Goal: Information Seeking & Learning: Check status

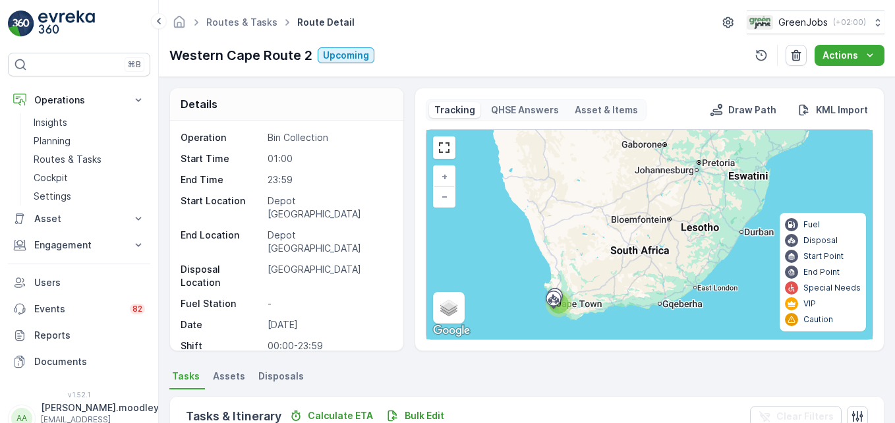
scroll to position [334, 0]
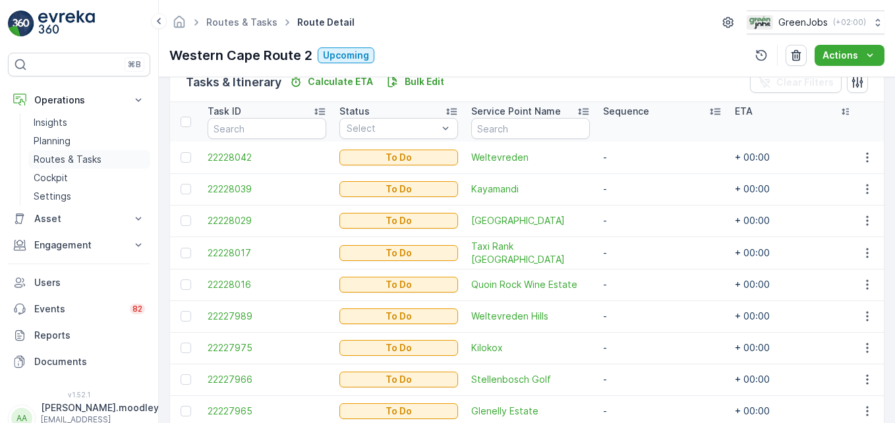
click at [69, 158] on p "Routes & Tasks" at bounding box center [68, 159] width 68 height 13
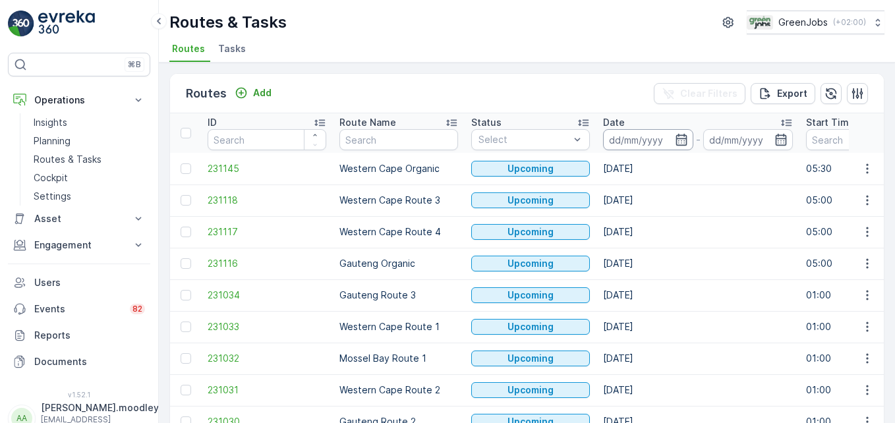
click at [619, 140] on input at bounding box center [648, 139] width 90 height 21
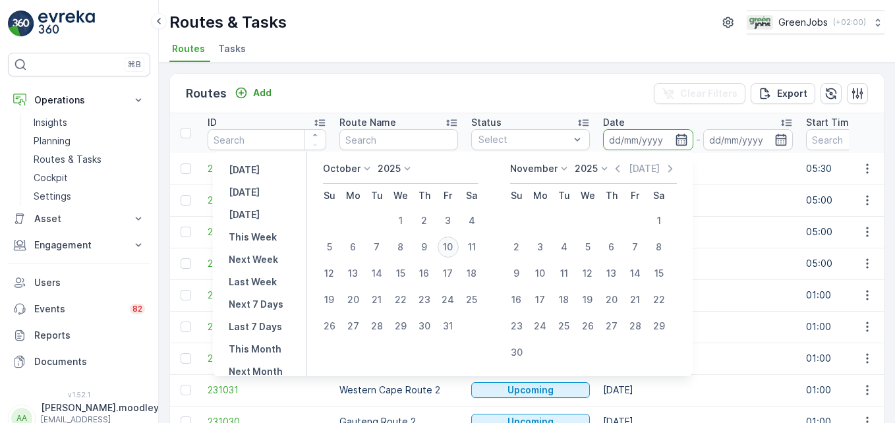
click at [457, 247] on div "10" at bounding box center [447, 247] width 21 height 21
type input "[DATE]"
click at [457, 247] on div "10" at bounding box center [447, 247] width 21 height 21
type input "[DATE]"
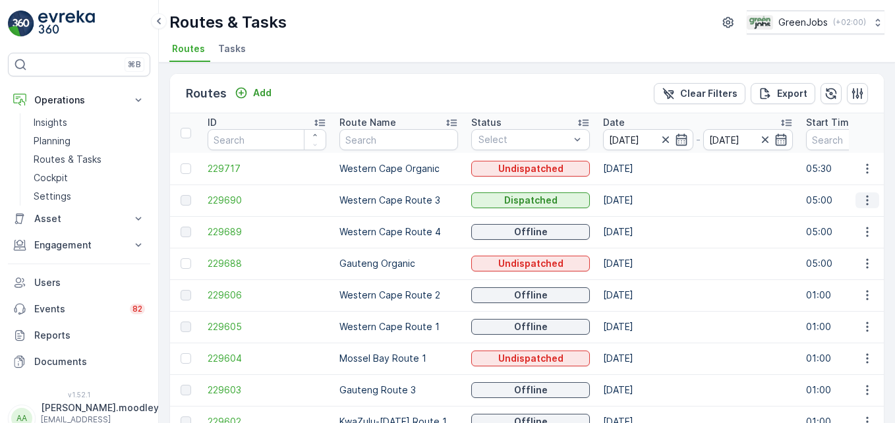
click at [860, 201] on icon "button" at bounding box center [866, 200] width 13 height 13
click at [852, 219] on span "See More Details" at bounding box center [836, 219] width 76 height 13
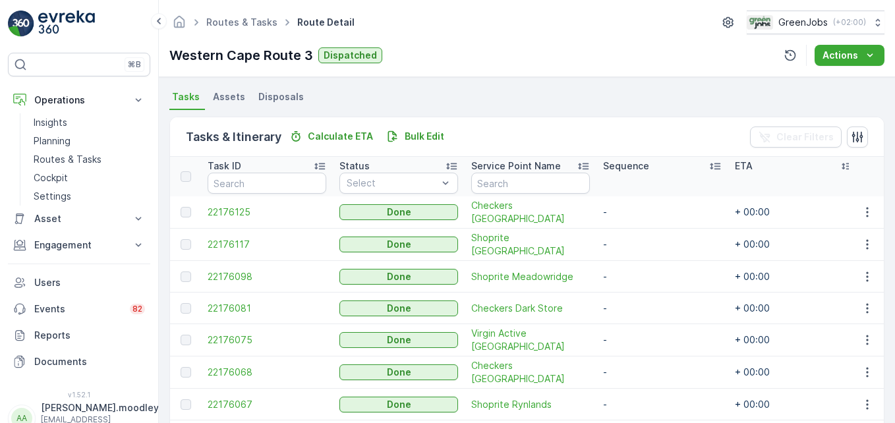
scroll to position [268, 0]
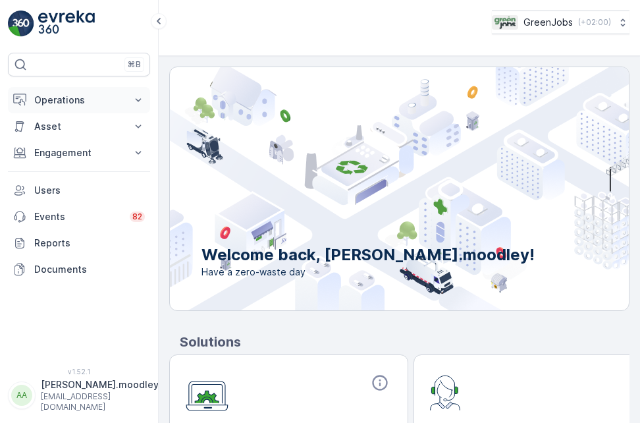
click at [140, 99] on icon at bounding box center [139, 99] width 6 height 3
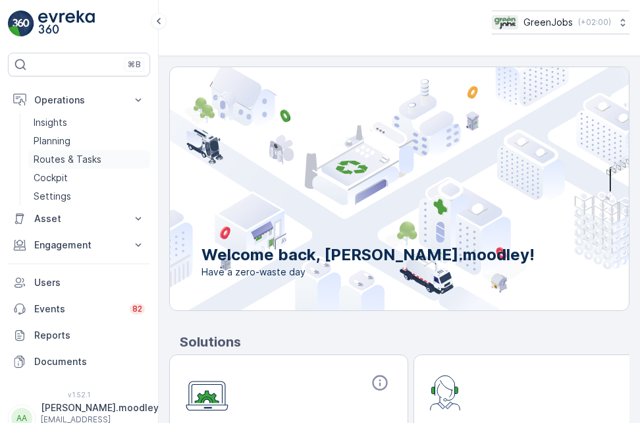
click at [81, 155] on p "Routes & Tasks" at bounding box center [68, 159] width 68 height 13
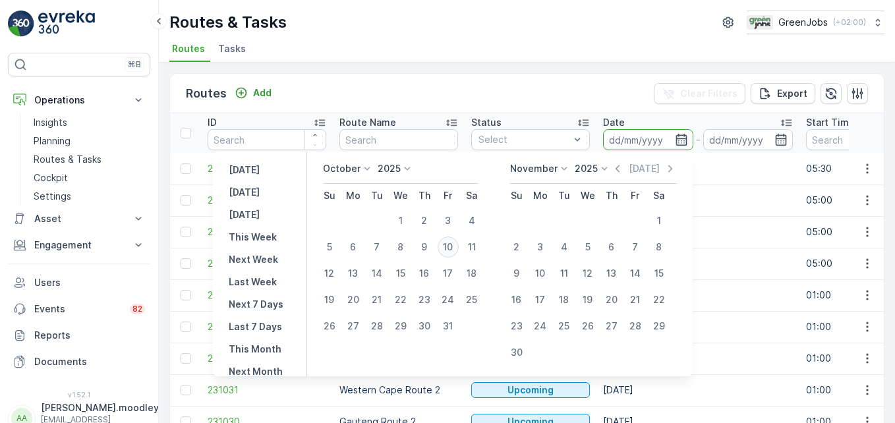
click at [453, 242] on div "10" at bounding box center [447, 247] width 21 height 21
type input "[DATE]"
click at [453, 242] on div "10" at bounding box center [447, 247] width 21 height 21
type input "[DATE]"
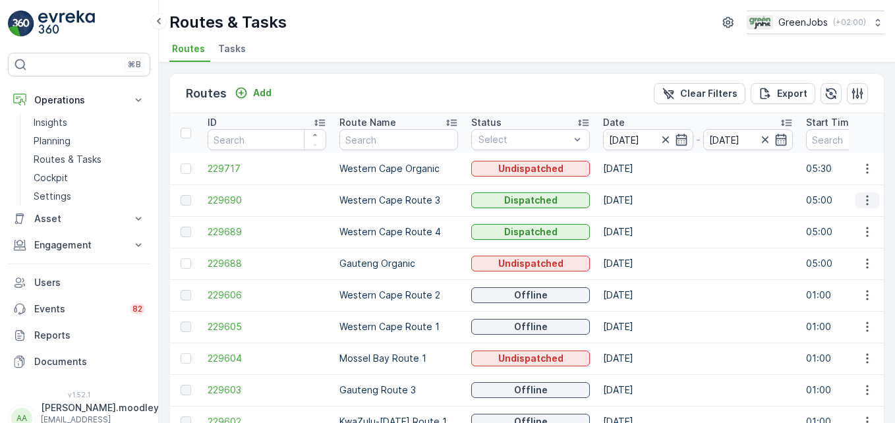
click at [640, 198] on button "button" at bounding box center [867, 200] width 24 height 16
click at [640, 223] on span "See More Details" at bounding box center [836, 219] width 76 height 13
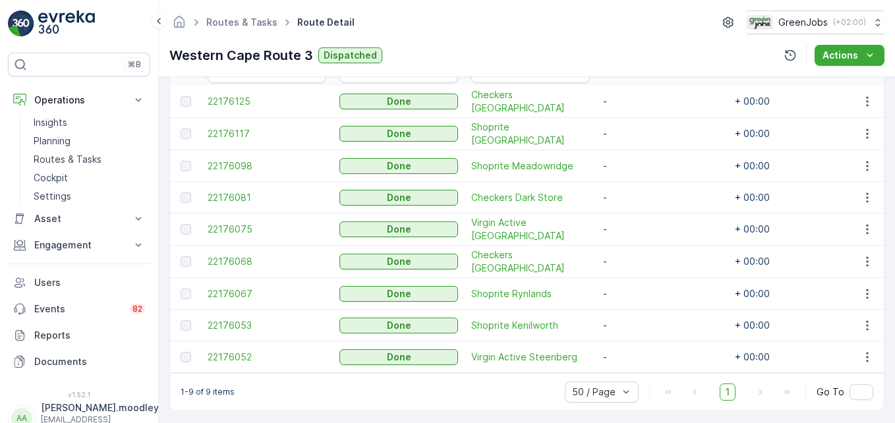
scroll to position [400, 0]
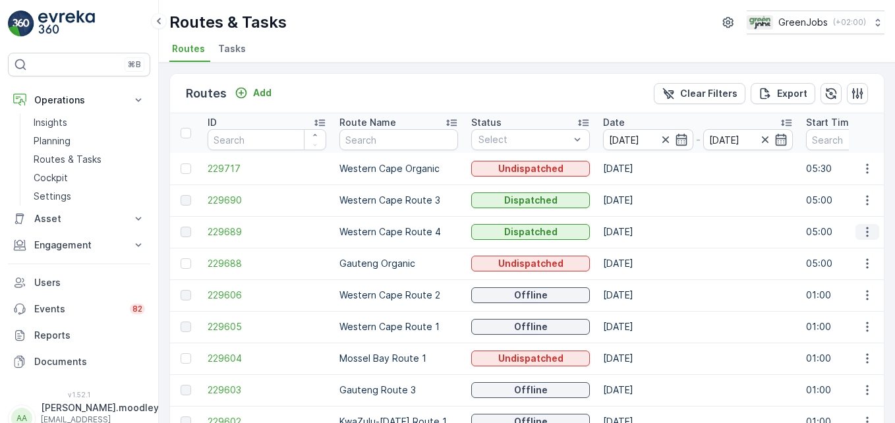
click at [640, 234] on icon "button" at bounding box center [866, 231] width 13 height 13
click at [640, 253] on span "See More Details" at bounding box center [836, 251] width 76 height 13
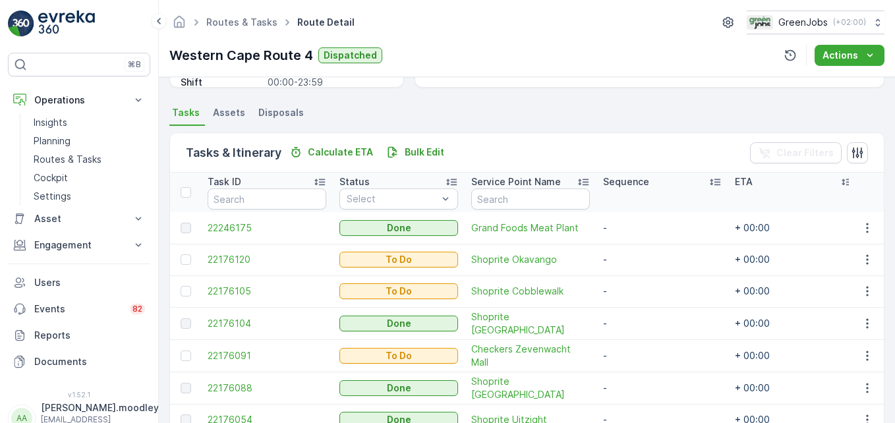
scroll to position [329, 0]
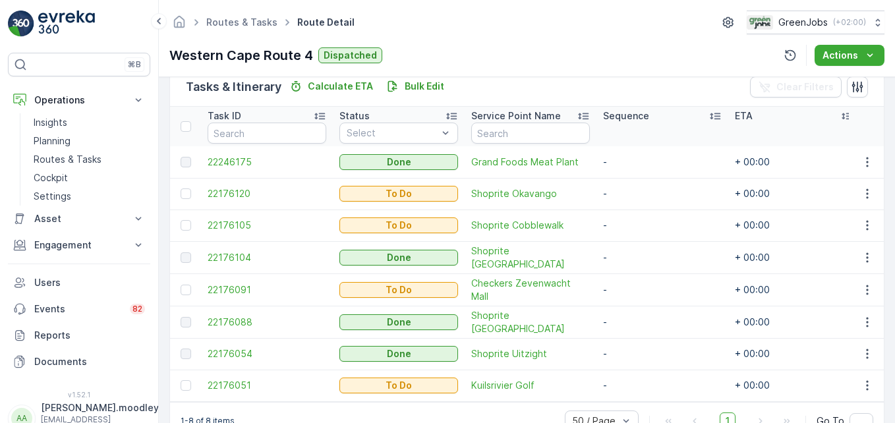
drag, startPoint x: 725, startPoint y: 339, endPoint x: 719, endPoint y: 329, distance: 12.1
click at [640, 339] on td "-" at bounding box center [662, 354] width 132 height 32
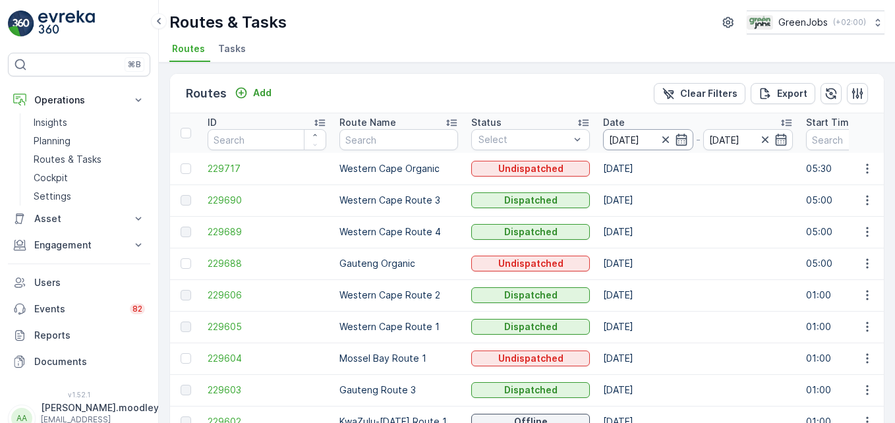
click at [629, 140] on input "[DATE]" at bounding box center [648, 139] width 90 height 21
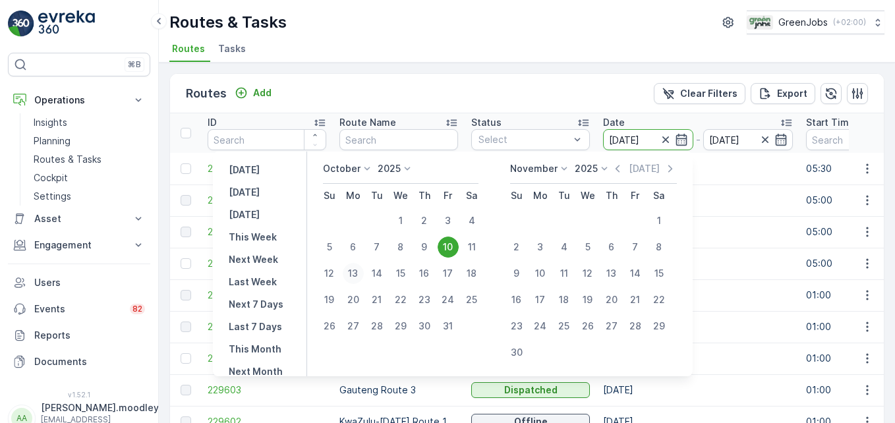
click at [360, 273] on div "13" at bounding box center [353, 273] width 21 height 21
type input "[DATE]"
click at [360, 273] on div "13" at bounding box center [353, 273] width 21 height 21
type input "[DATE]"
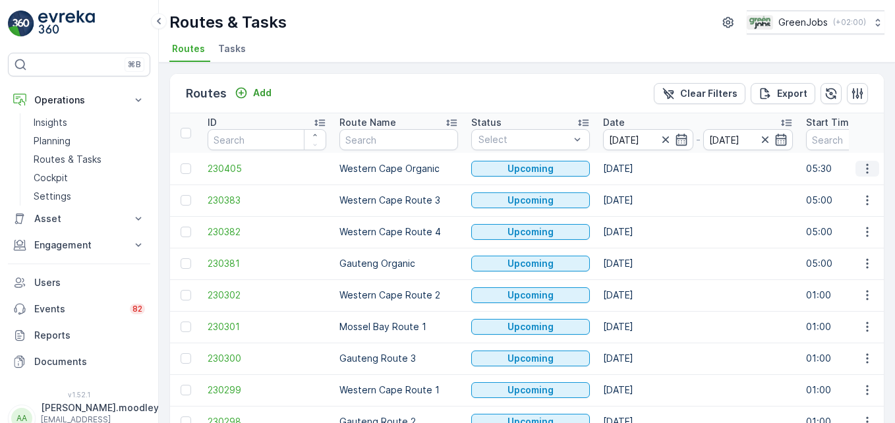
click at [640, 174] on icon "button" at bounding box center [866, 168] width 13 height 13
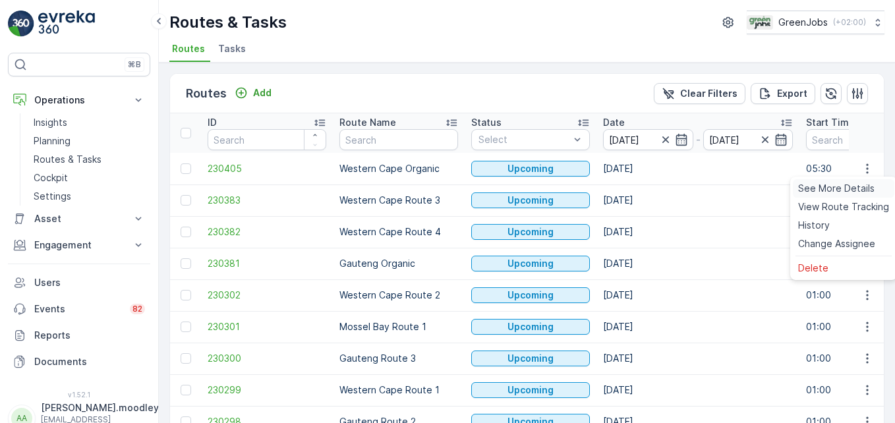
click at [640, 189] on span "See More Details" at bounding box center [836, 188] width 76 height 13
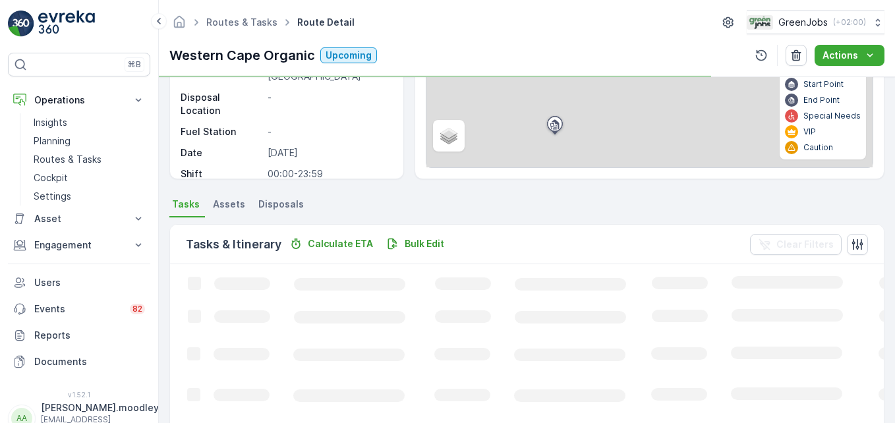
scroll to position [198, 0]
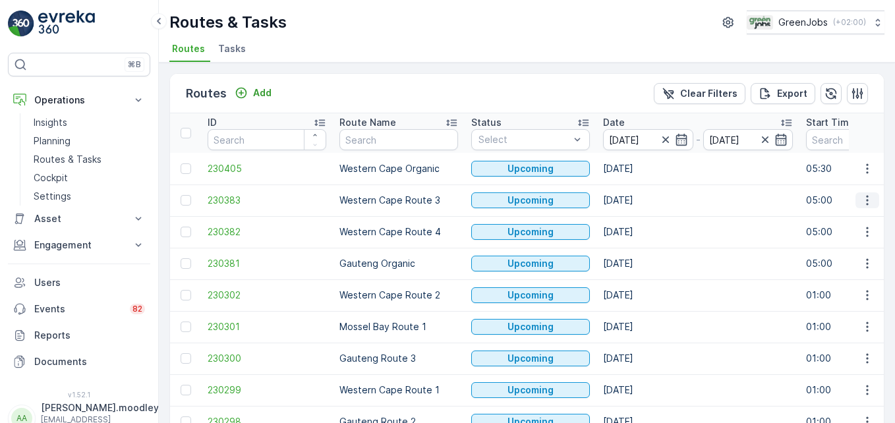
click at [640, 202] on icon "button" at bounding box center [866, 200] width 13 height 13
click at [640, 219] on span "See More Details" at bounding box center [836, 219] width 76 height 13
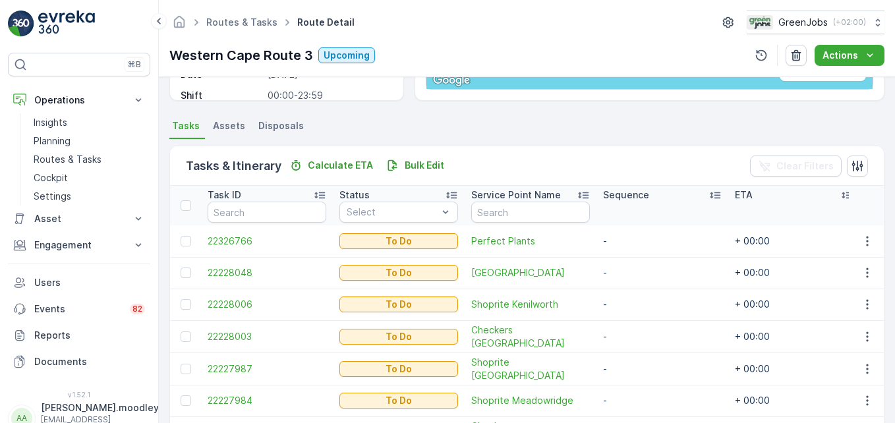
scroll to position [329, 0]
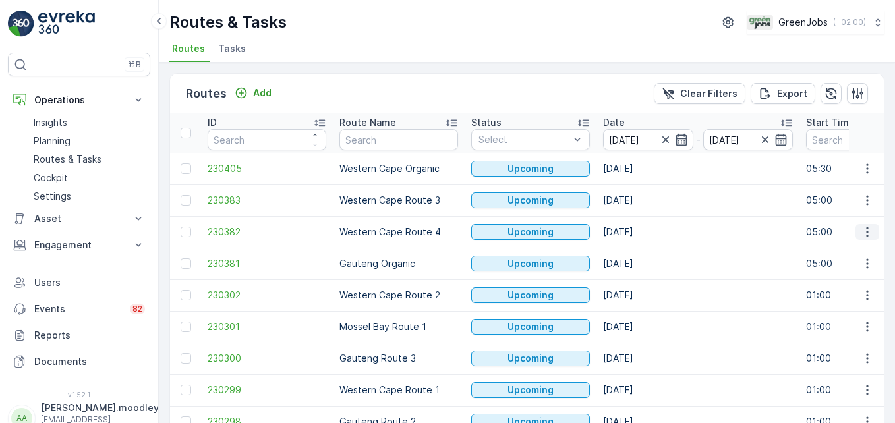
click at [640, 232] on icon "button" at bounding box center [866, 231] width 13 height 13
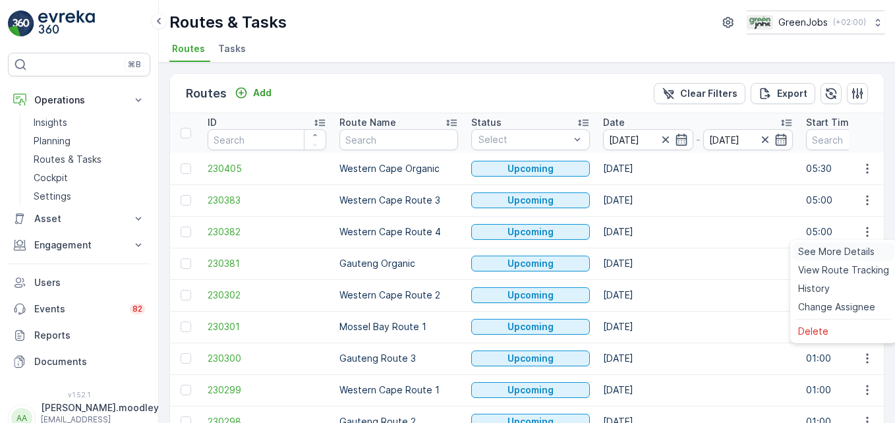
click at [640, 253] on span "See More Details" at bounding box center [836, 251] width 76 height 13
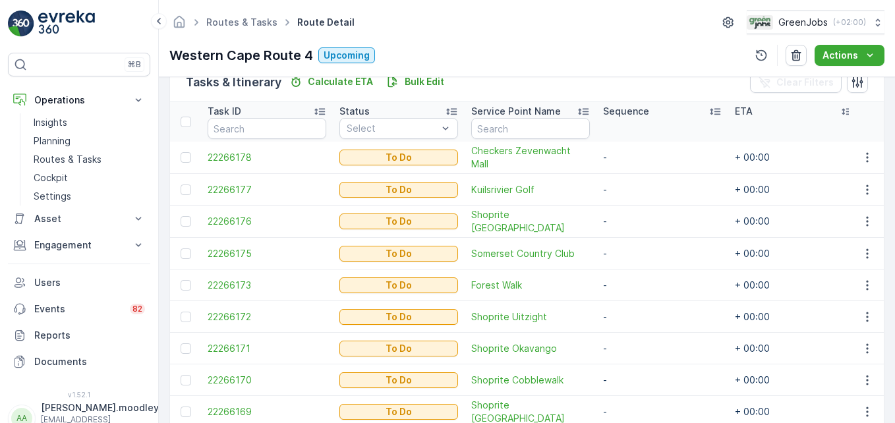
scroll to position [400, 0]
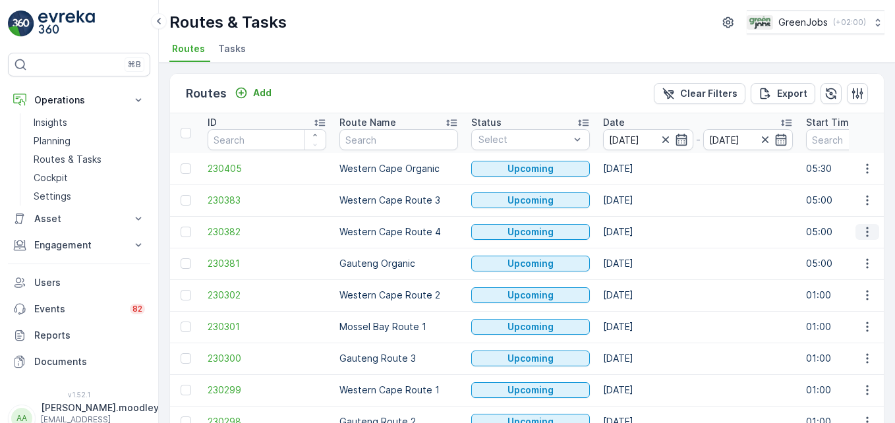
drag, startPoint x: 859, startPoint y: 231, endPoint x: 862, endPoint y: 239, distance: 8.0
click at [640, 231] on icon "button" at bounding box center [866, 231] width 13 height 13
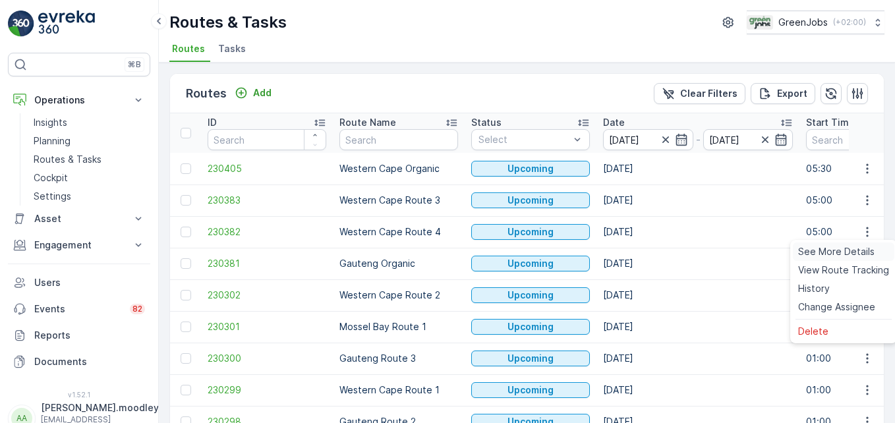
click at [640, 248] on span "See More Details" at bounding box center [836, 251] width 76 height 13
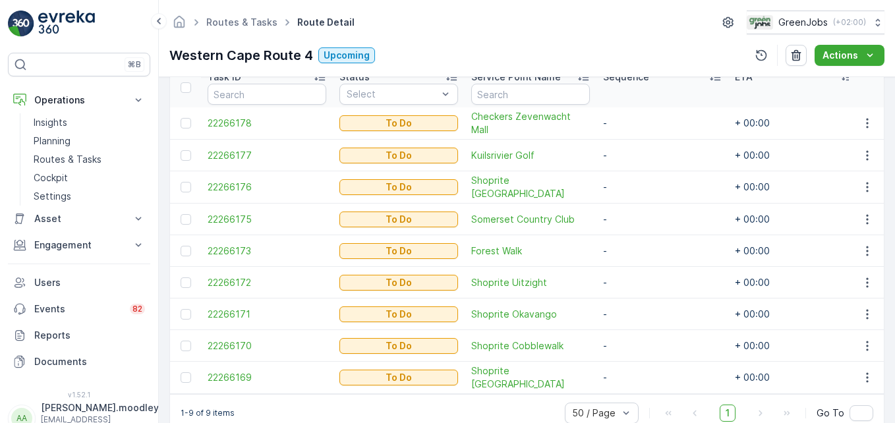
scroll to position [395, 0]
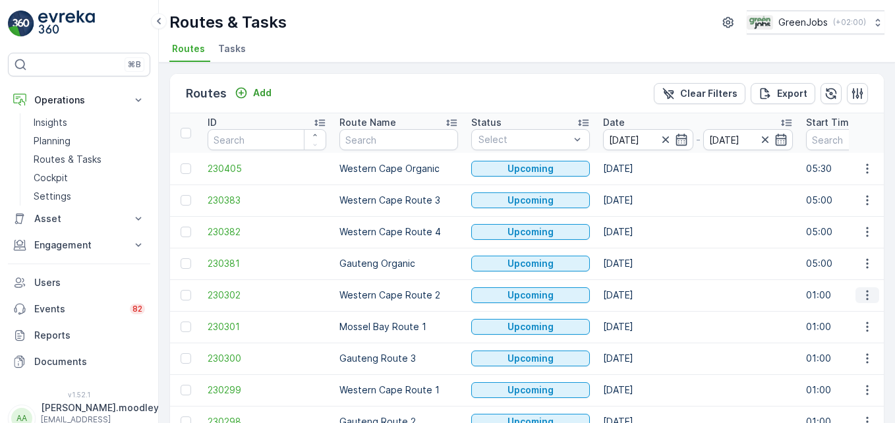
click at [640, 295] on icon "button" at bounding box center [866, 295] width 13 height 13
click at [640, 312] on span "See More Details" at bounding box center [836, 314] width 76 height 13
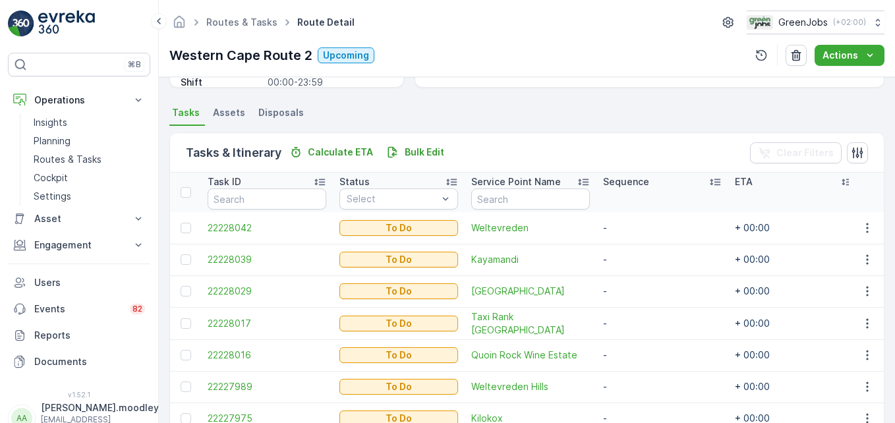
scroll to position [395, 0]
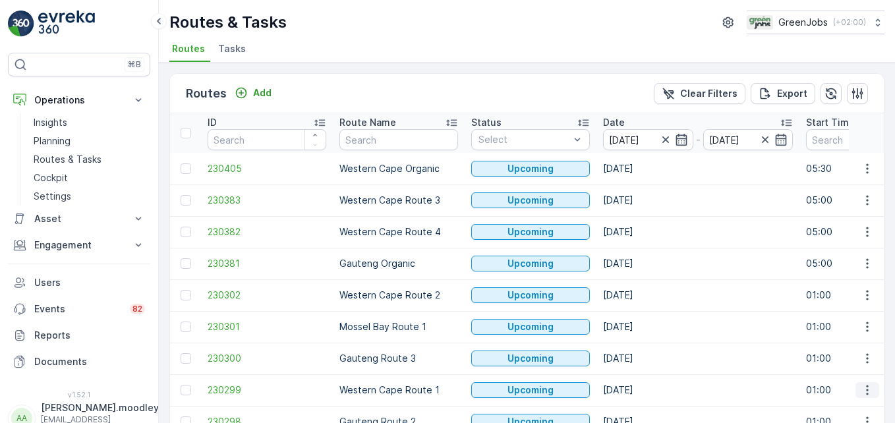
click at [640, 390] on icon "button" at bounding box center [866, 389] width 13 height 13
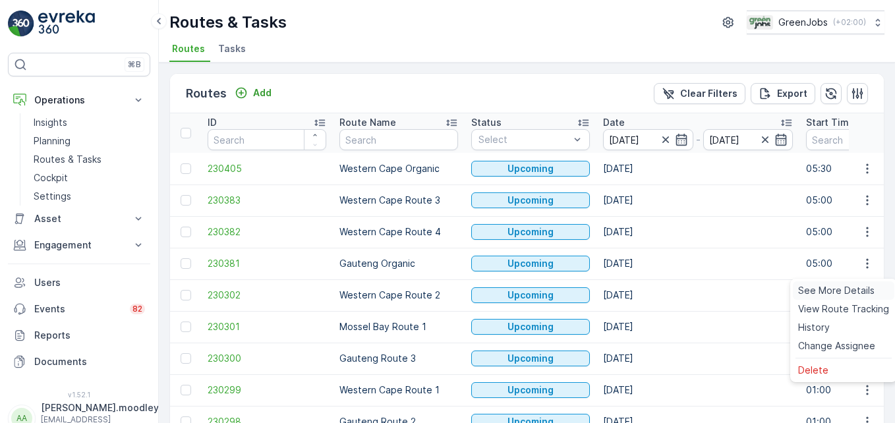
click at [640, 291] on span "See More Details" at bounding box center [836, 290] width 76 height 13
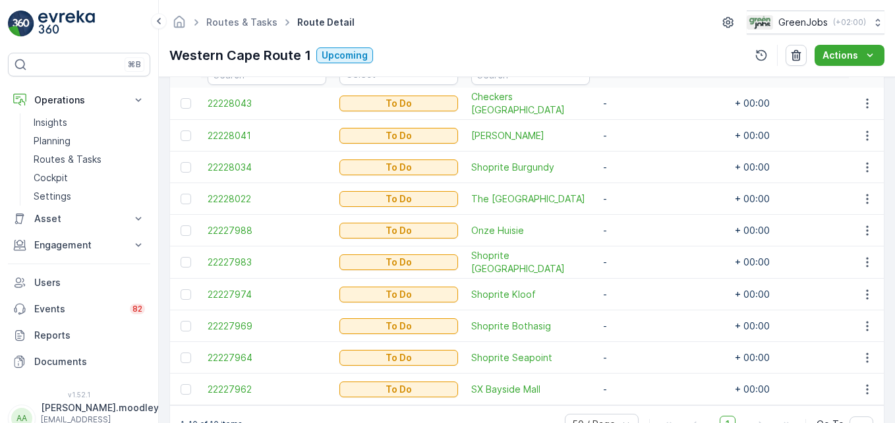
scroll to position [366, 0]
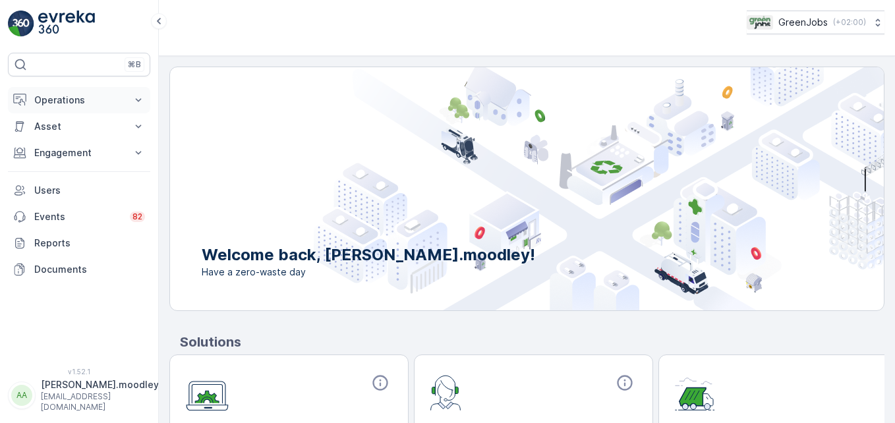
click at [140, 98] on icon at bounding box center [138, 100] width 13 height 13
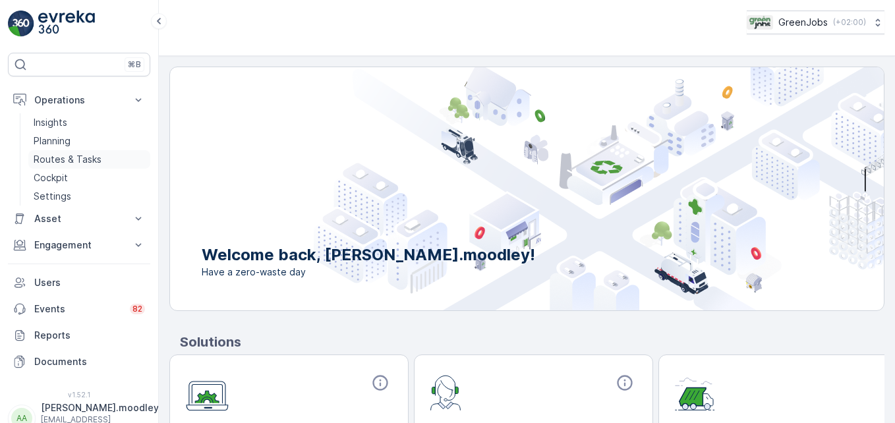
click at [94, 159] on p "Routes & Tasks" at bounding box center [68, 159] width 68 height 13
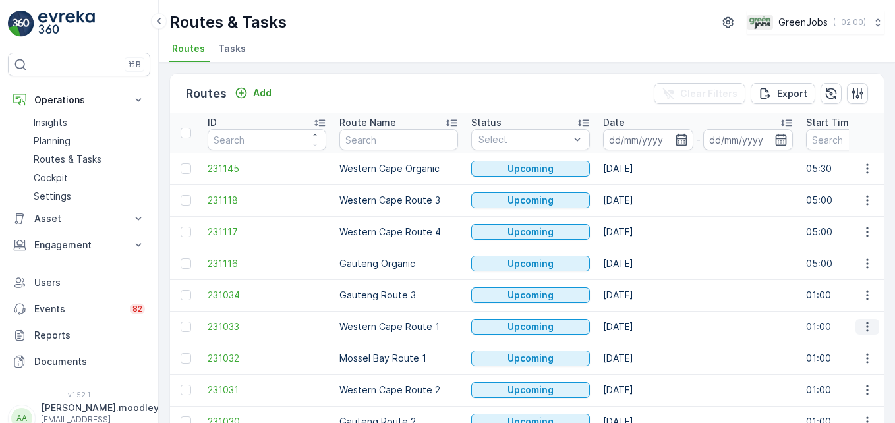
click at [640, 326] on icon "button" at bounding box center [867, 327] width 2 height 10
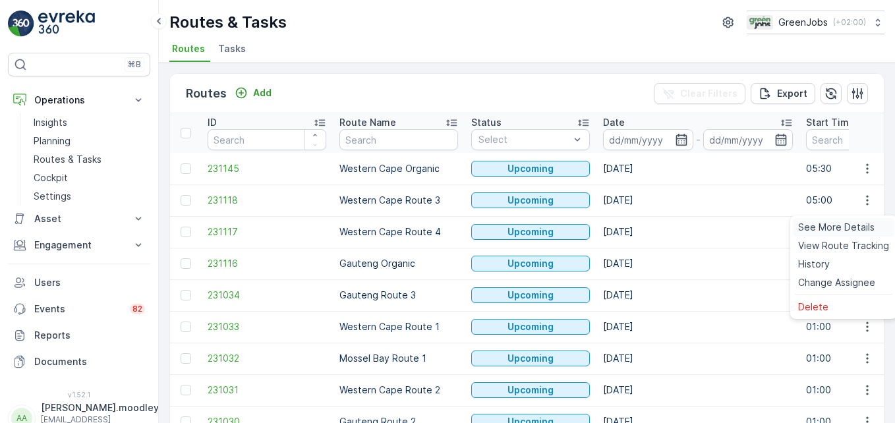
click at [640, 227] on span "See More Details" at bounding box center [836, 227] width 76 height 13
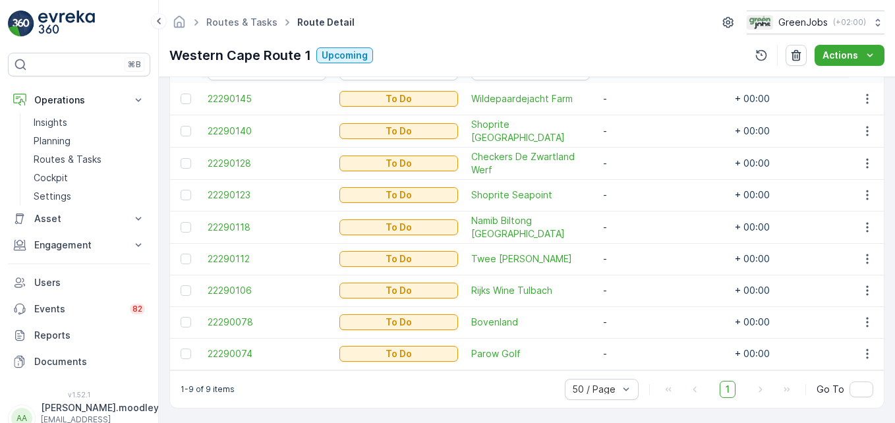
scroll to position [362, 0]
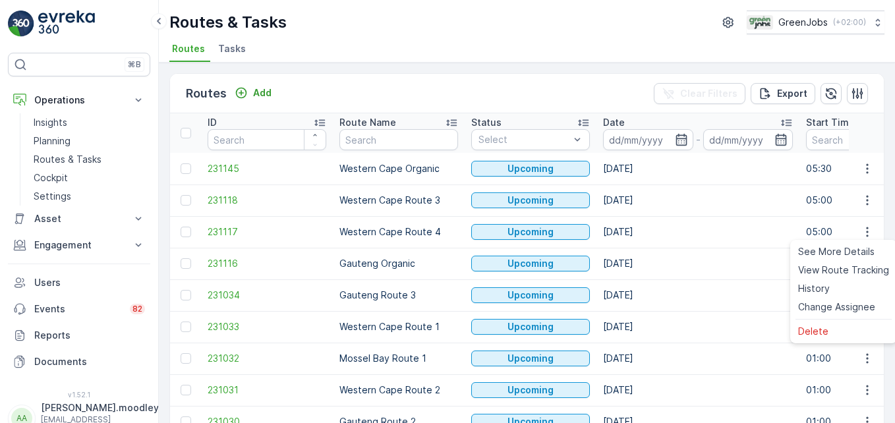
click at [640, 251] on span "See More Details" at bounding box center [836, 251] width 76 height 13
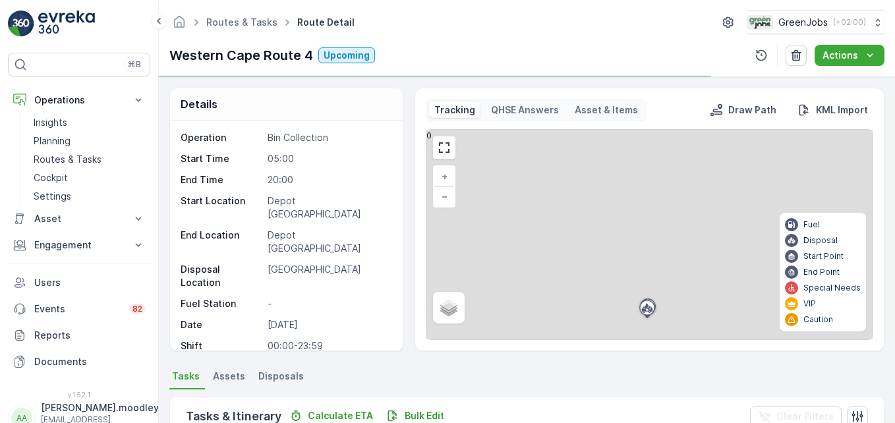
scroll to position [198, 0]
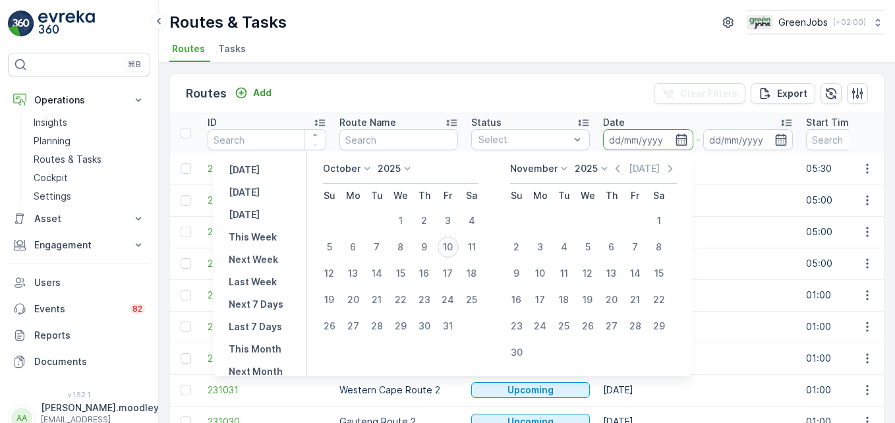
click at [454, 245] on div "10" at bounding box center [447, 247] width 21 height 21
type input "[DATE]"
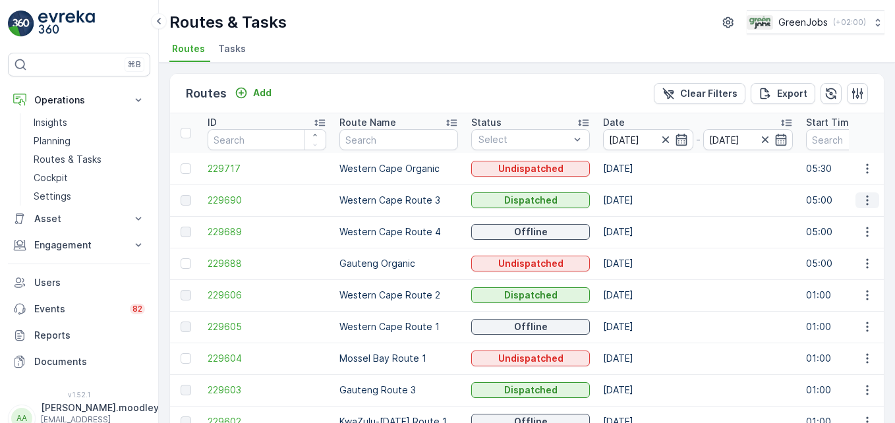
click at [640, 198] on icon "button" at bounding box center [866, 200] width 13 height 13
click at [640, 219] on span "See More Details" at bounding box center [836, 219] width 76 height 13
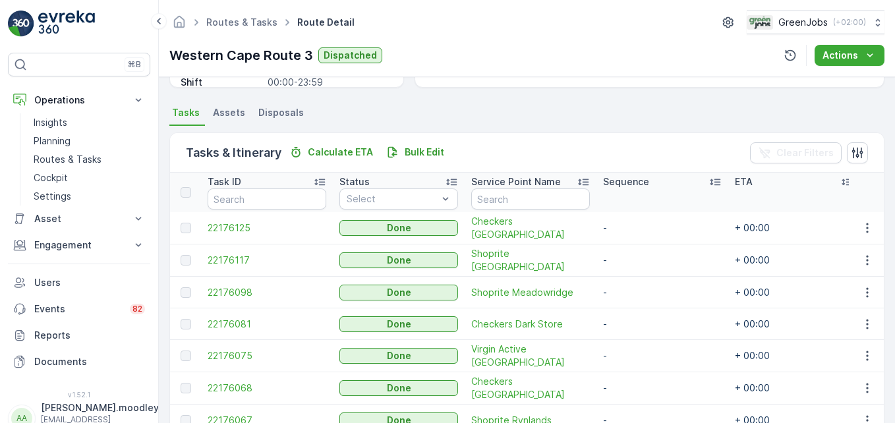
scroll to position [329, 0]
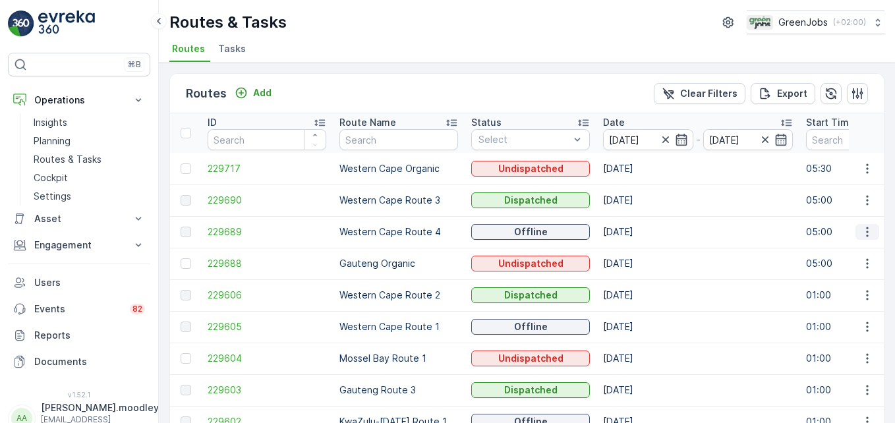
click at [640, 233] on icon "button" at bounding box center [866, 231] width 13 height 13
click at [640, 252] on span "See More Details" at bounding box center [836, 251] width 76 height 13
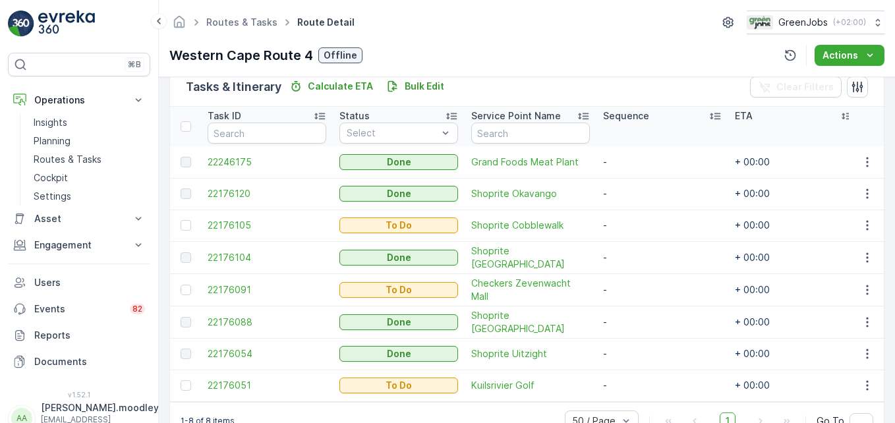
scroll to position [368, 0]
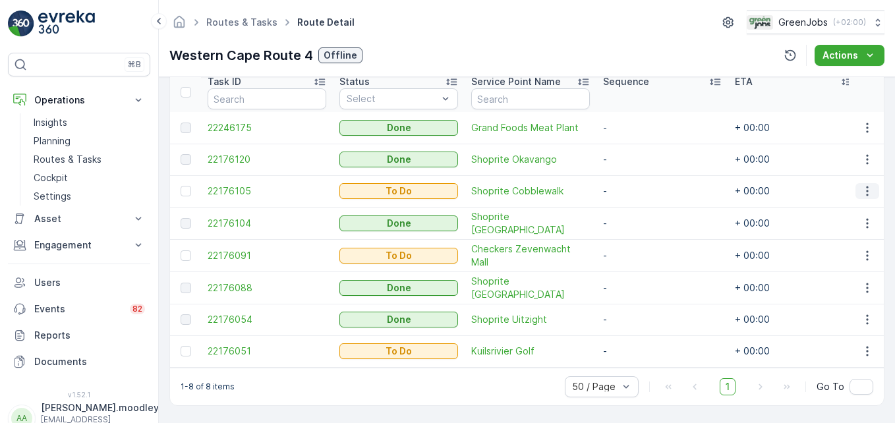
click at [640, 189] on icon "button" at bounding box center [866, 190] width 13 height 13
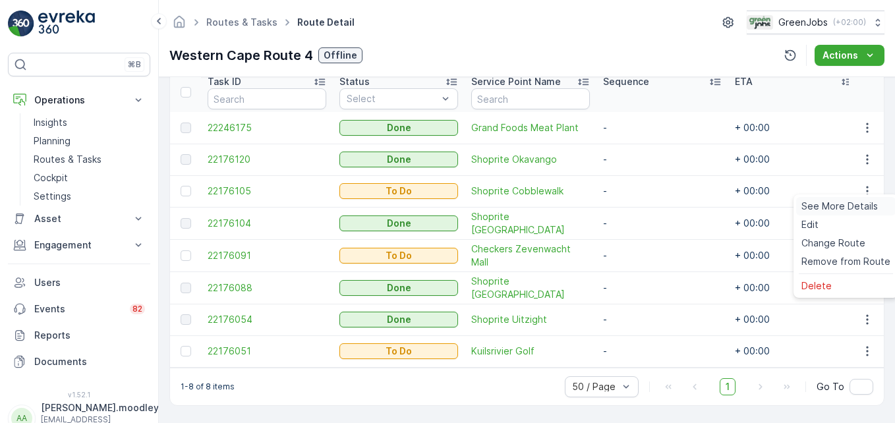
click at [640, 207] on span "See More Details" at bounding box center [839, 206] width 76 height 13
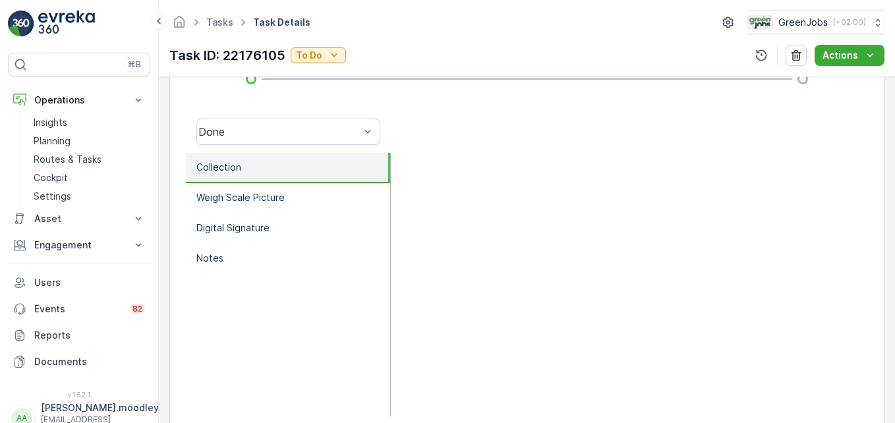
scroll to position [395, 0]
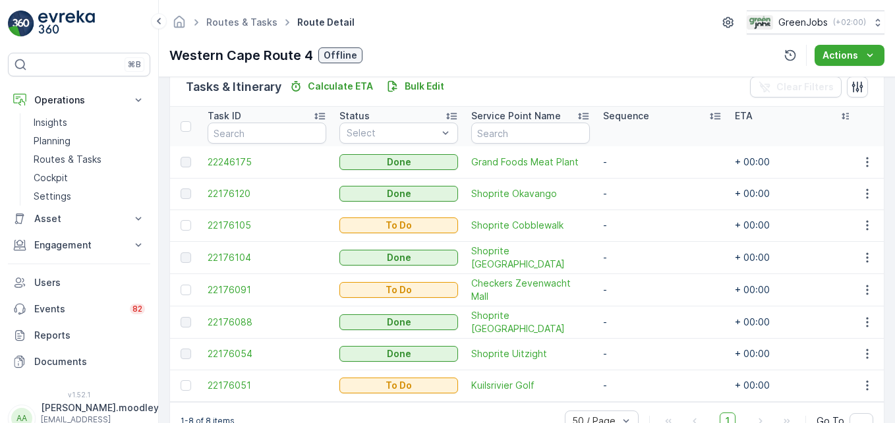
scroll to position [368, 0]
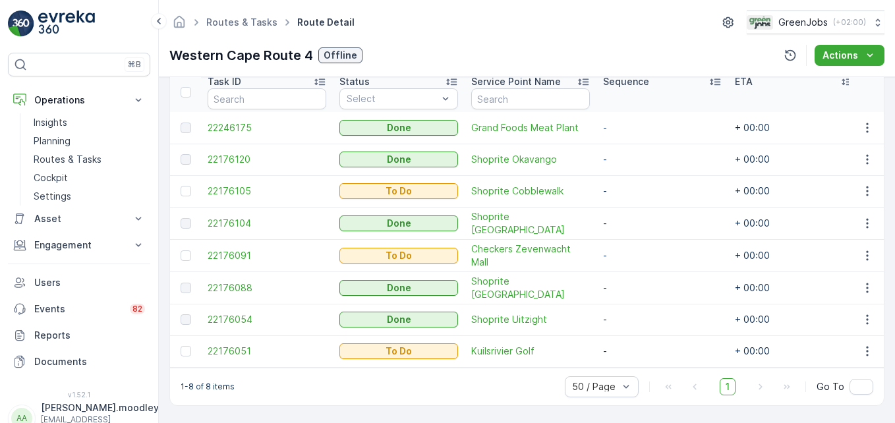
click at [640, 271] on td "+ 00:00" at bounding box center [794, 287] width 132 height 32
drag, startPoint x: 863, startPoint y: 182, endPoint x: 864, endPoint y: 190, distance: 8.6
click at [640, 186] on icon "button" at bounding box center [867, 191] width 2 height 10
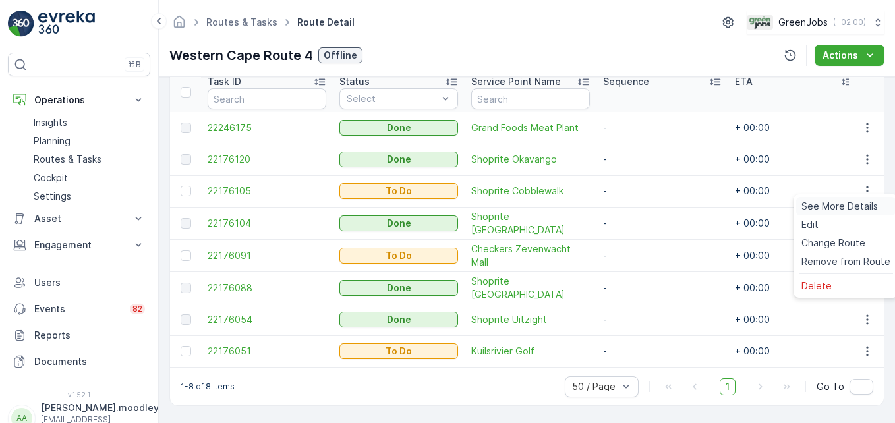
click at [640, 204] on span "See More Details" at bounding box center [839, 206] width 76 height 13
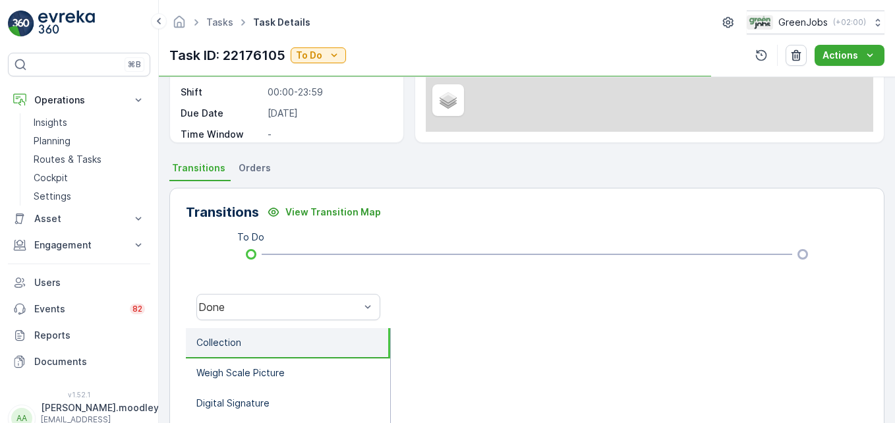
scroll to position [264, 0]
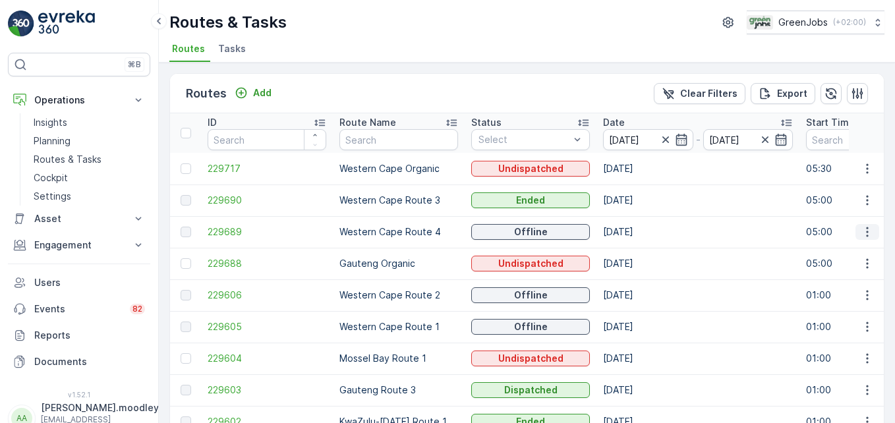
click at [640, 233] on icon "button" at bounding box center [866, 231] width 13 height 13
click at [640, 249] on span "See More Details" at bounding box center [836, 251] width 76 height 13
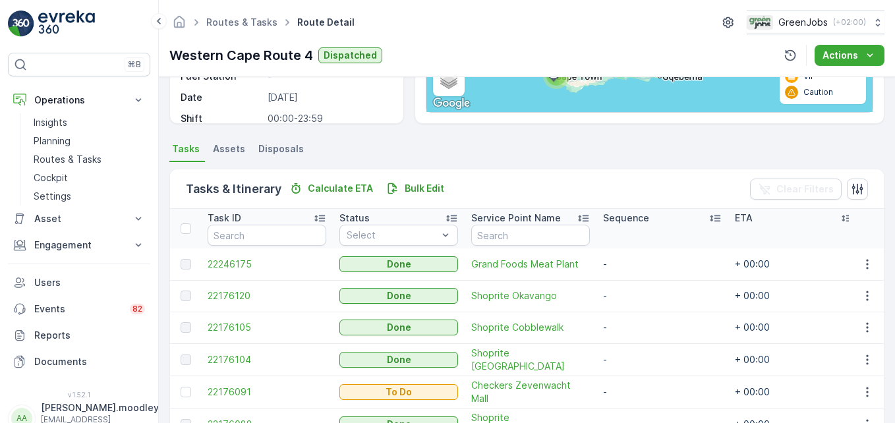
scroll to position [329, 0]
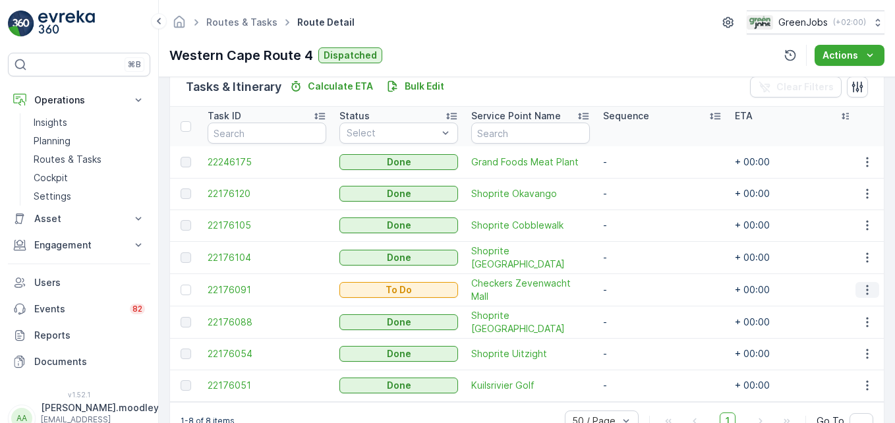
click at [640, 283] on icon "button" at bounding box center [866, 289] width 13 height 13
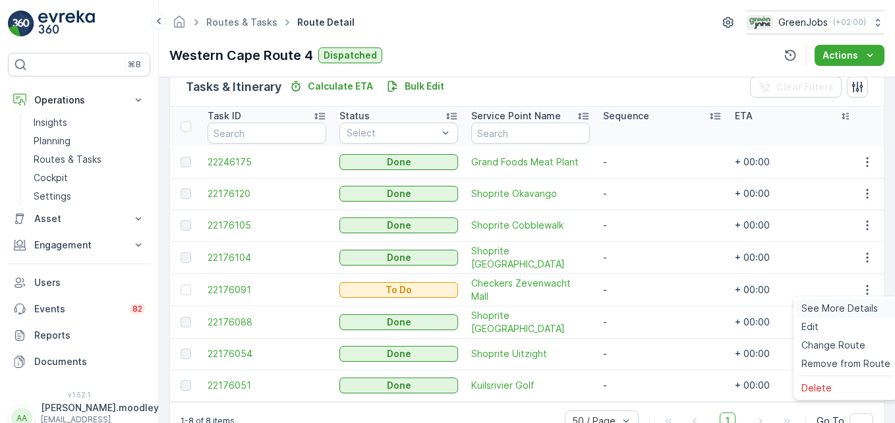
click at [640, 307] on span "See More Details" at bounding box center [839, 308] width 76 height 13
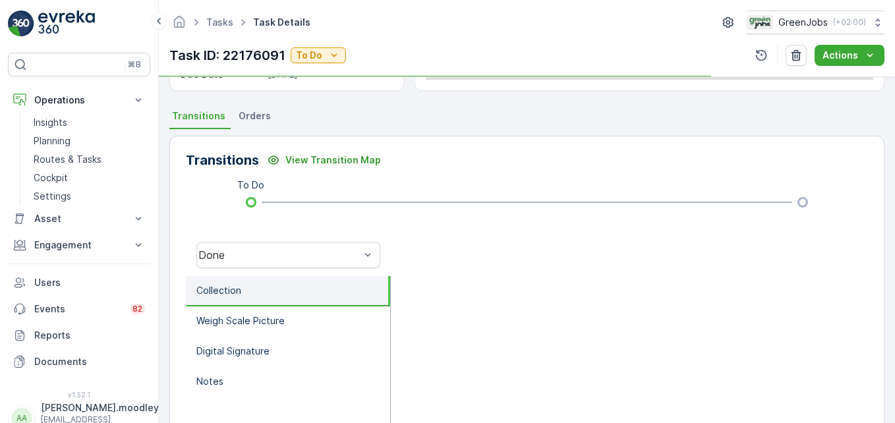
scroll to position [264, 0]
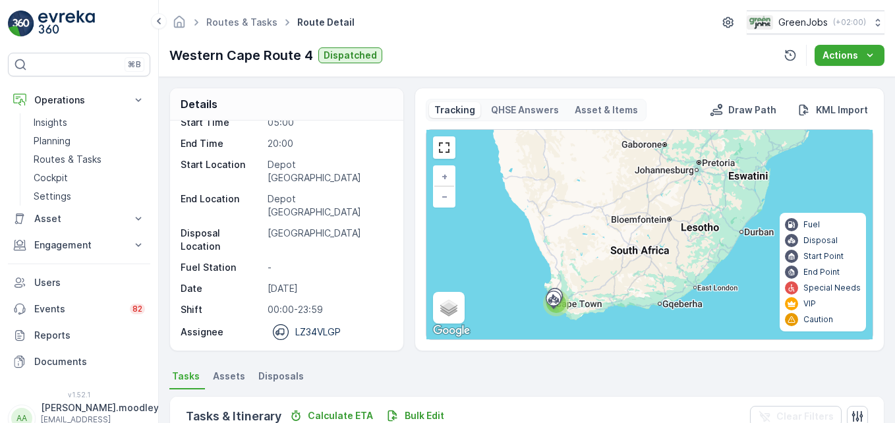
scroll to position [52, 0]
